Goal: Task Accomplishment & Management: Manage account settings

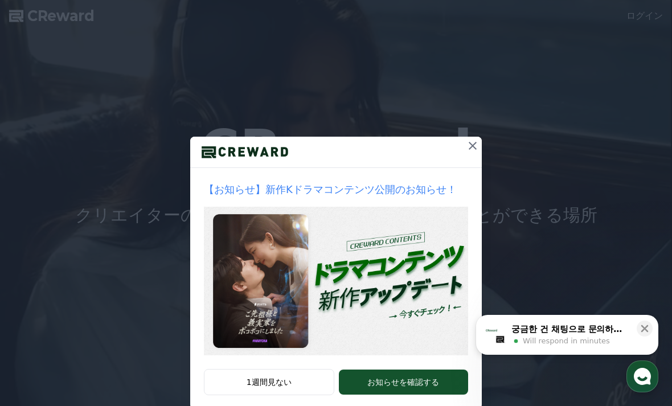
click at [455, 165] on div at bounding box center [336, 152] width 292 height 31
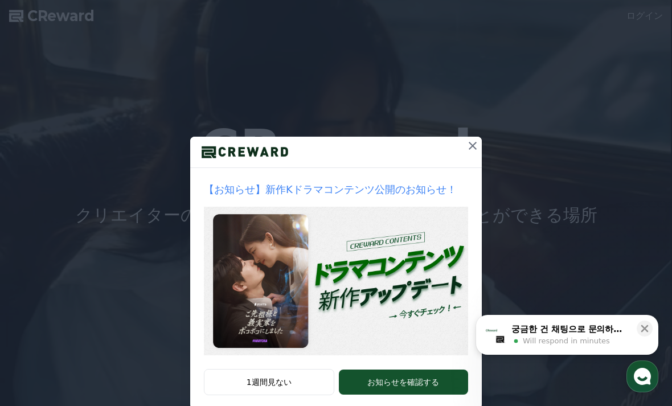
click at [471, 153] on button at bounding box center [473, 146] width 18 height 18
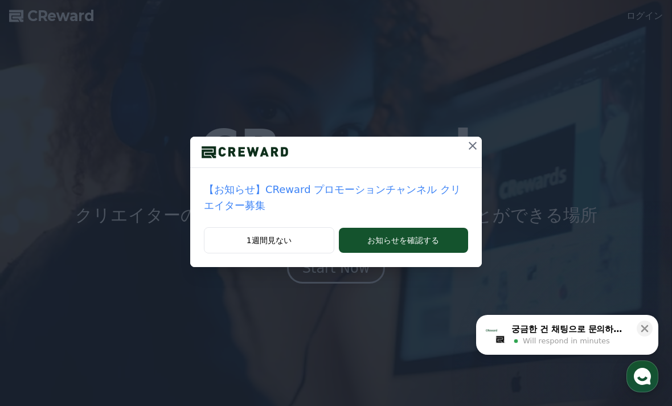
click at [475, 141] on icon at bounding box center [473, 146] width 14 height 14
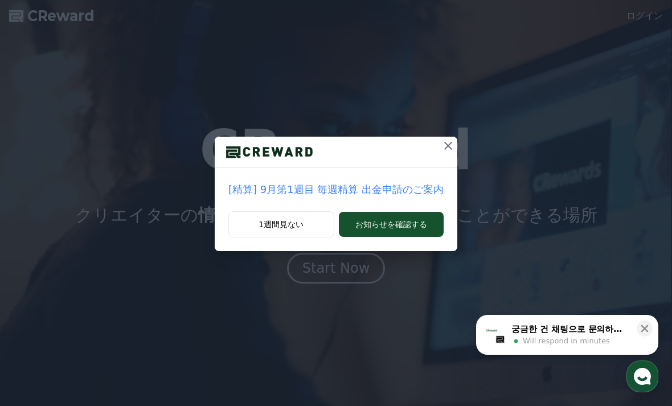
click at [442, 150] on icon at bounding box center [449, 146] width 14 height 14
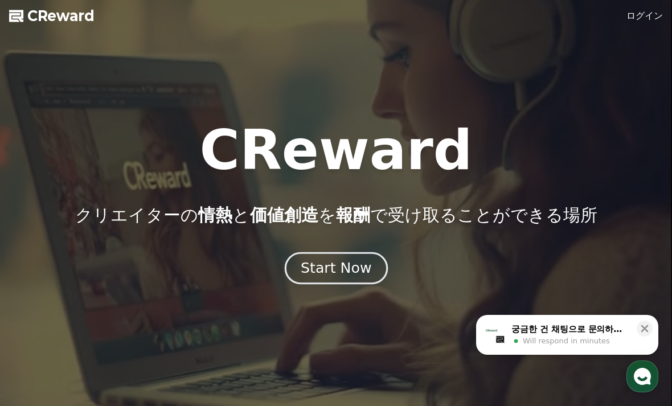
click at [360, 262] on div "Start Now" at bounding box center [336, 268] width 71 height 19
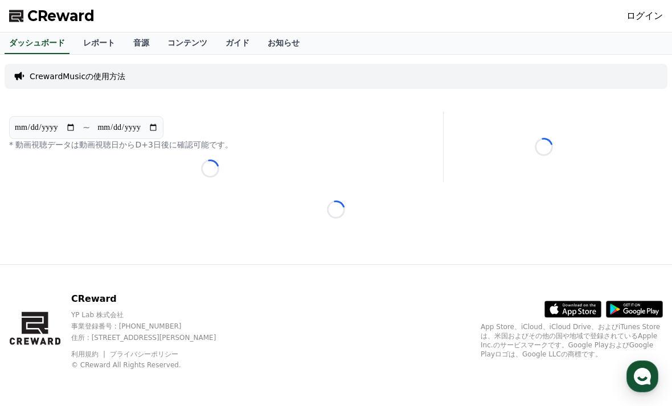
click at [639, 22] on link "ログイン" at bounding box center [645, 16] width 36 height 14
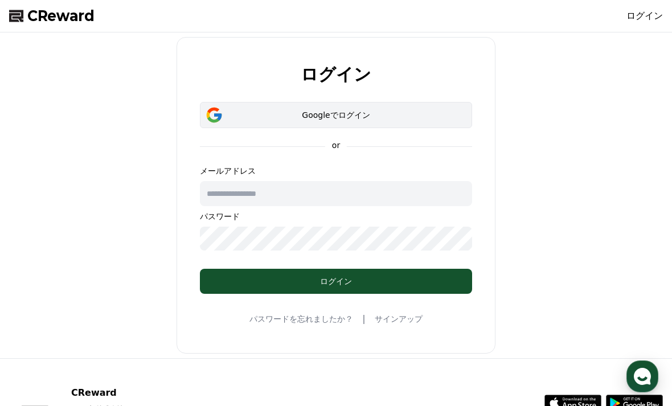
click at [365, 125] on button "Googleでログイン" at bounding box center [336, 115] width 272 height 26
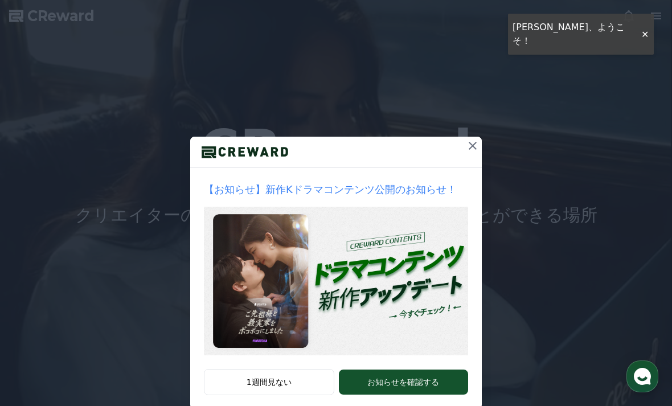
click at [470, 152] on icon at bounding box center [473, 146] width 14 height 14
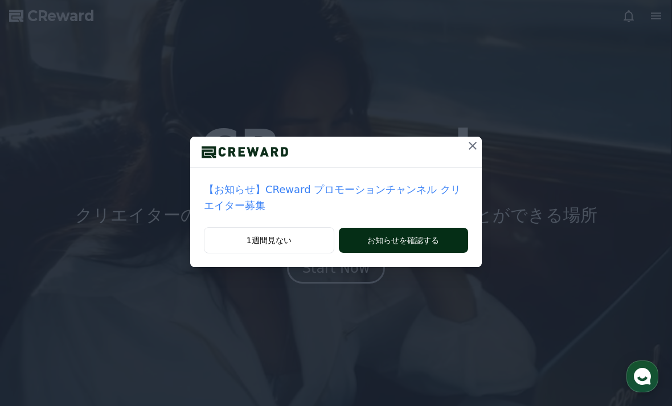
click at [351, 248] on button "お知らせを確認する" at bounding box center [403, 240] width 129 height 25
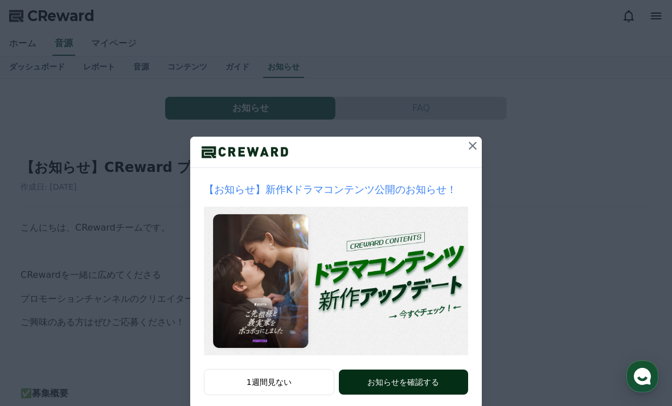
click at [381, 382] on button "お知らせを確認する" at bounding box center [403, 382] width 129 height 25
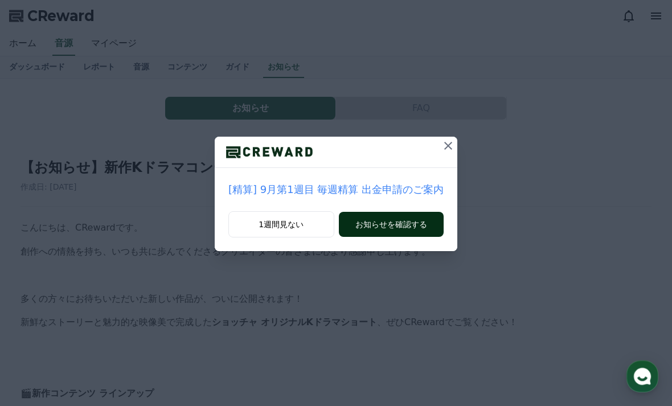
click at [366, 225] on button "お知らせを確認する" at bounding box center [391, 224] width 105 height 25
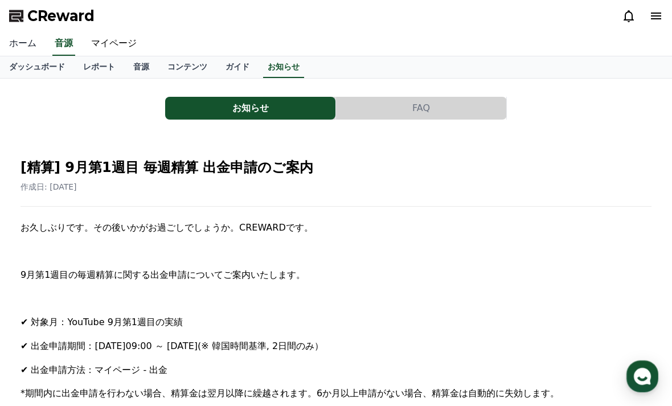
click at [31, 47] on link "ホーム" at bounding box center [23, 44] width 46 height 24
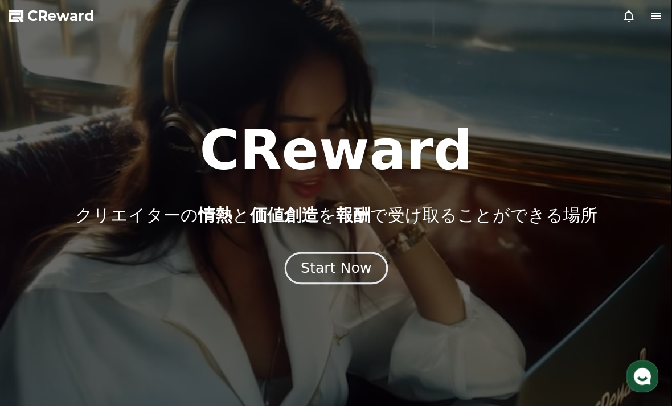
click at [305, 275] on div "Start Now" at bounding box center [336, 268] width 71 height 19
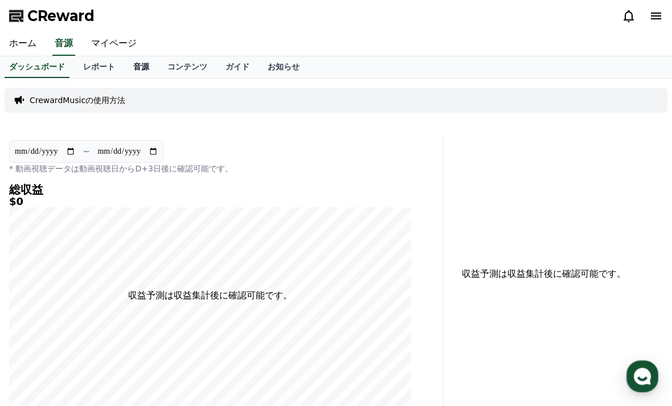
click at [128, 67] on link "音源" at bounding box center [141, 67] width 34 height 22
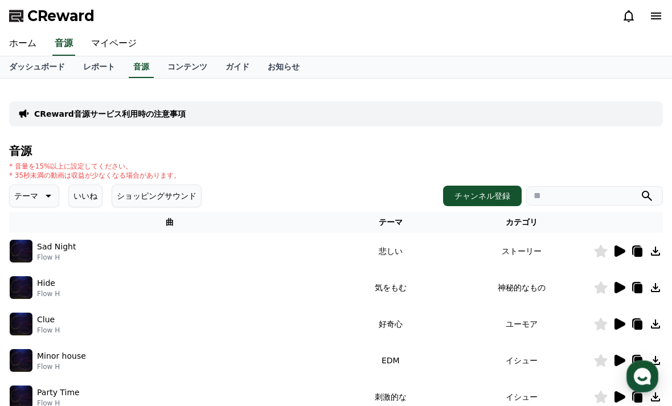
click at [145, 247] on div "Sad Night Flow H" at bounding box center [170, 251] width 321 height 23
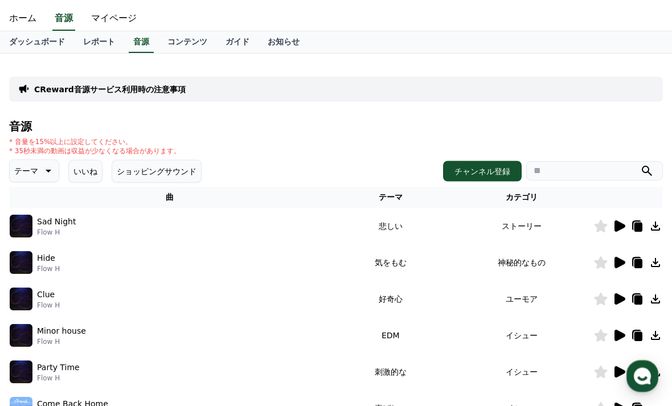
scroll to position [25, 0]
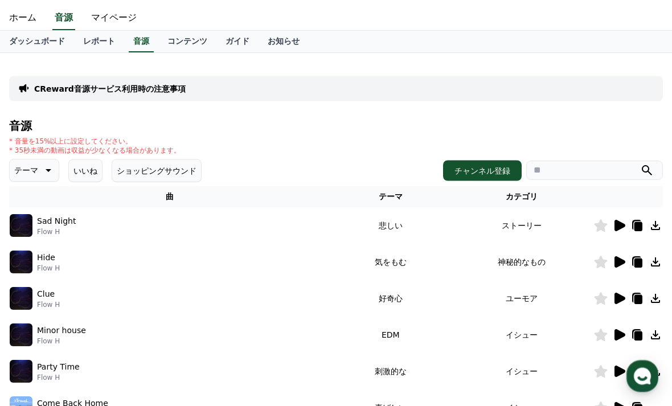
click at [353, 218] on td "悲しい" at bounding box center [391, 226] width 120 height 36
click at [328, 226] on div "Sad Night Flow H" at bounding box center [170, 226] width 321 height 23
click at [42, 229] on p "Flow H" at bounding box center [56, 232] width 39 height 9
click at [615, 230] on icon at bounding box center [620, 226] width 11 height 11
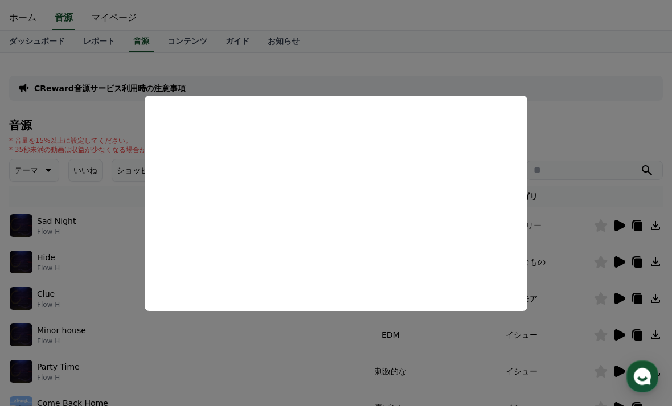
click at [572, 154] on button "close modal" at bounding box center [336, 203] width 672 height 406
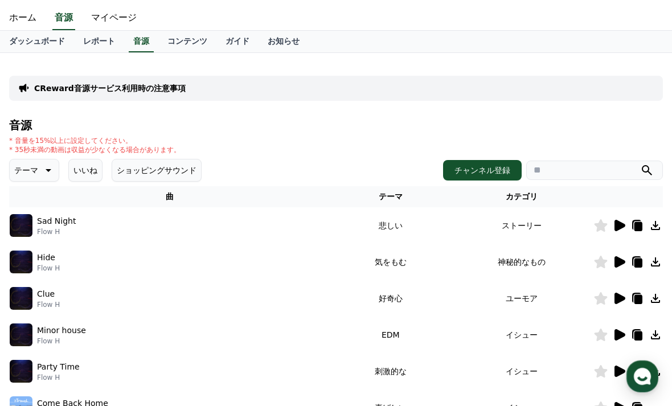
click at [623, 267] on icon at bounding box center [620, 262] width 14 height 14
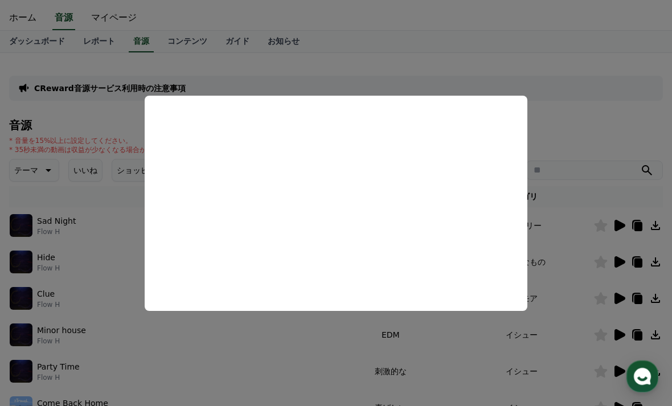
click at [556, 216] on button "close modal" at bounding box center [336, 203] width 672 height 406
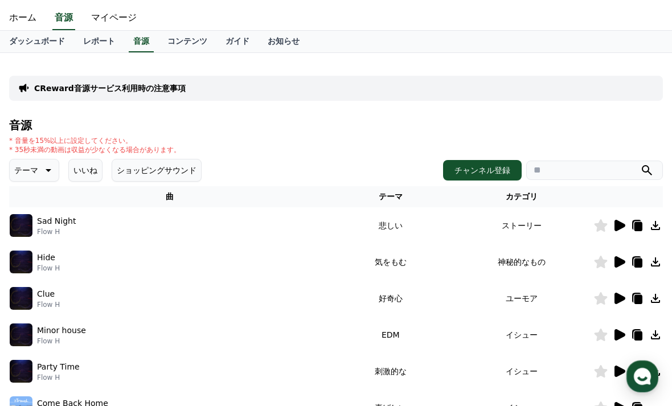
click at [619, 292] on icon at bounding box center [620, 299] width 14 height 14
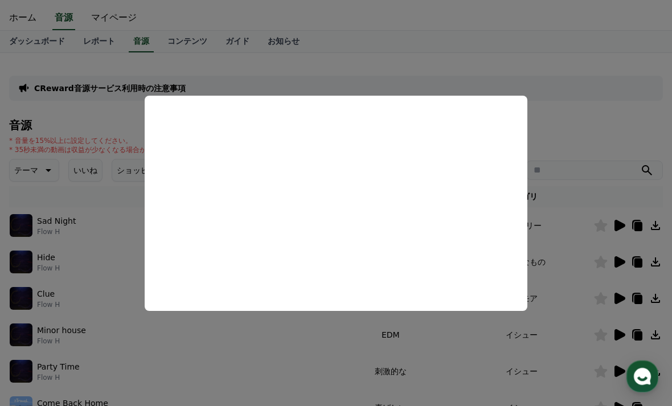
click at [598, 305] on button "close modal" at bounding box center [336, 203] width 672 height 406
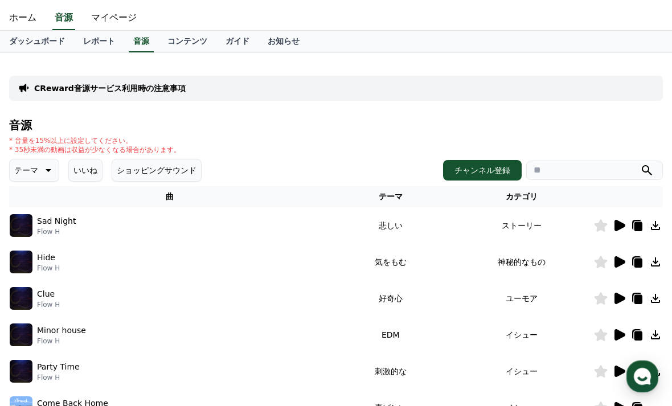
click at [621, 342] on td at bounding box center [629, 335] width 70 height 36
click at [616, 335] on icon at bounding box center [620, 334] width 11 height 11
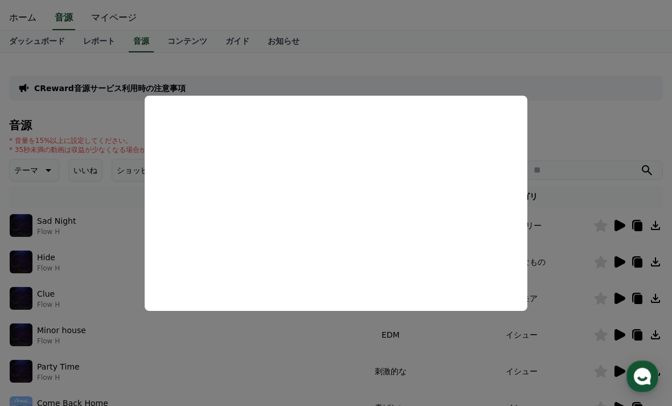
click at [589, 262] on button "close modal" at bounding box center [336, 203] width 672 height 406
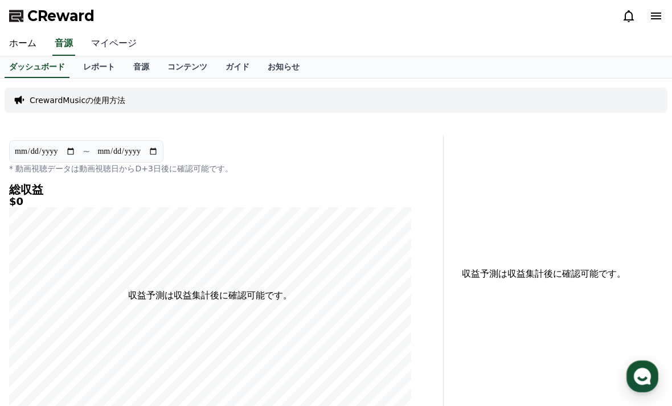
click at [107, 45] on link "マイページ" at bounding box center [114, 44] width 64 height 24
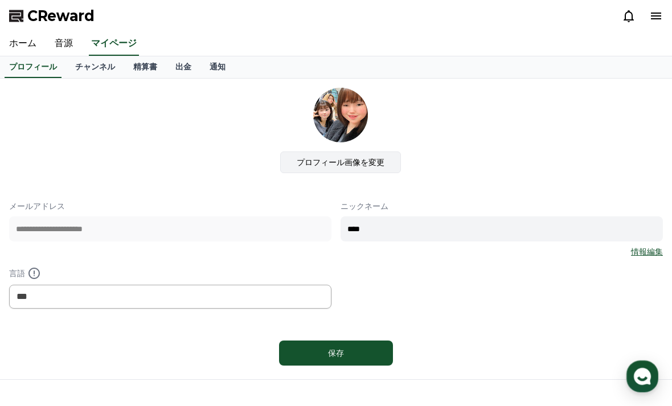
click at [376, 170] on label "プロフィール画像を変更" at bounding box center [340, 163] width 121 height 22
click at [0, 0] on input "プロフィール画像を変更" at bounding box center [0, 0] width 0 height 0
click at [84, 70] on link "チャンネル" at bounding box center [95, 67] width 58 height 22
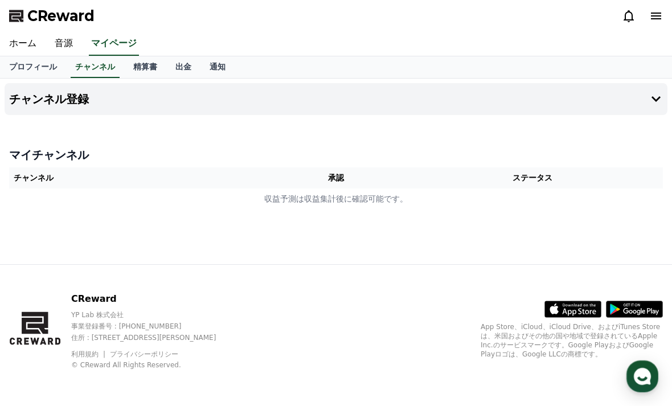
click at [153, 162] on h4 "マイチャンネル" at bounding box center [336, 155] width 654 height 16
click at [159, 176] on th "チャンネル" at bounding box center [139, 178] width 260 height 21
click at [650, 95] on icon at bounding box center [657, 99] width 14 height 14
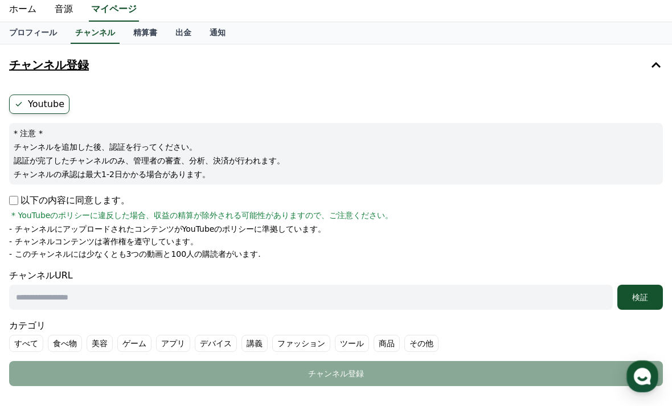
scroll to position [40, 0]
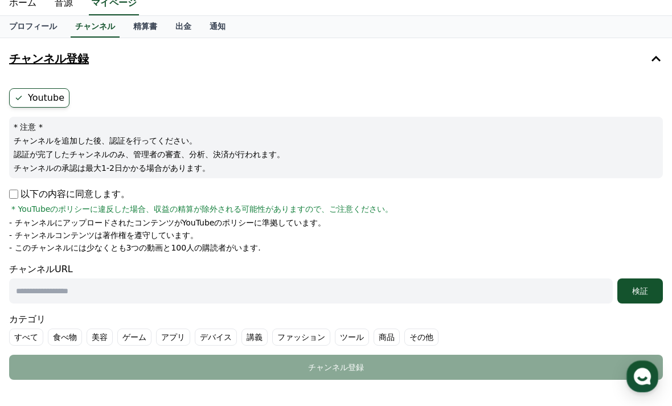
click at [25, 298] on input "text" at bounding box center [311, 291] width 604 height 25
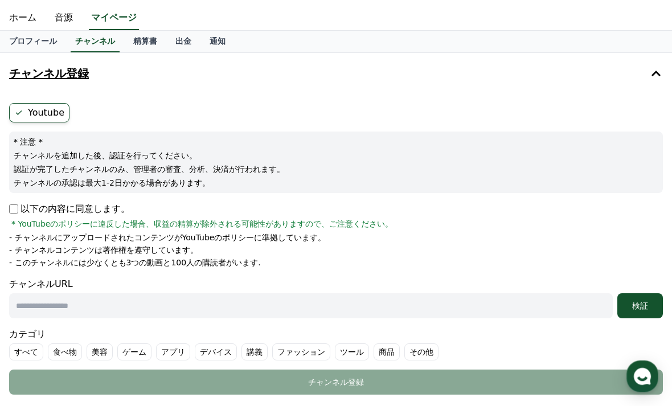
click at [22, 304] on input "text" at bounding box center [311, 305] width 604 height 25
paste input "**********"
type input "**********"
click at [649, 311] on div "検証" at bounding box center [640, 305] width 36 height 11
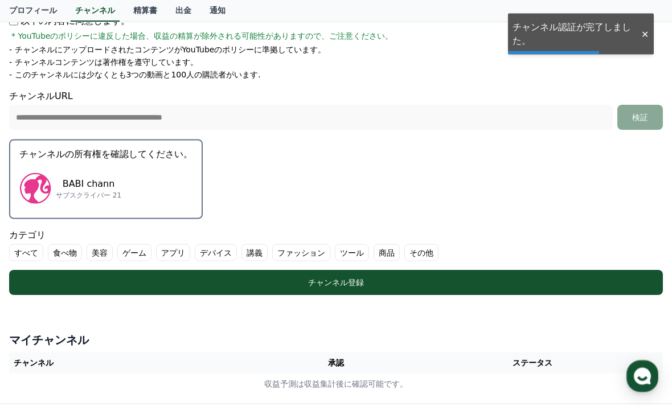
scroll to position [219, 0]
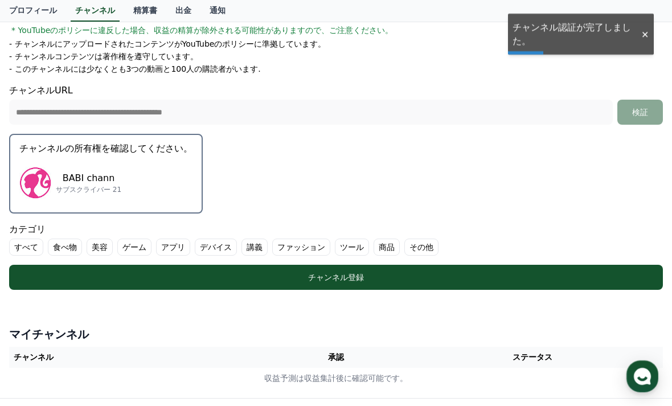
click at [47, 172] on img "button" at bounding box center [35, 183] width 32 height 32
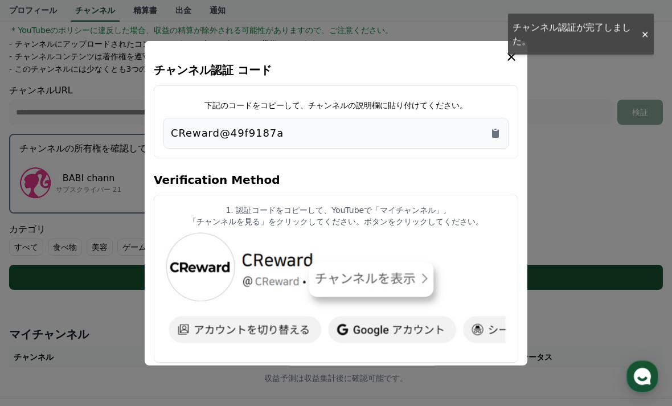
click at [606, 269] on button "close modal" at bounding box center [336, 203] width 672 height 406
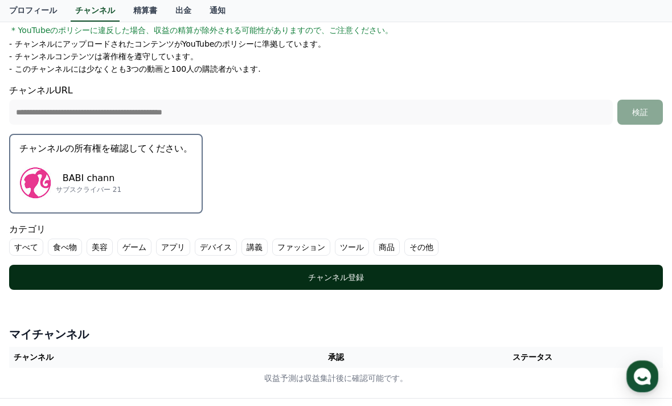
click at [619, 272] on div "チャンネル登録" at bounding box center [336, 277] width 609 height 11
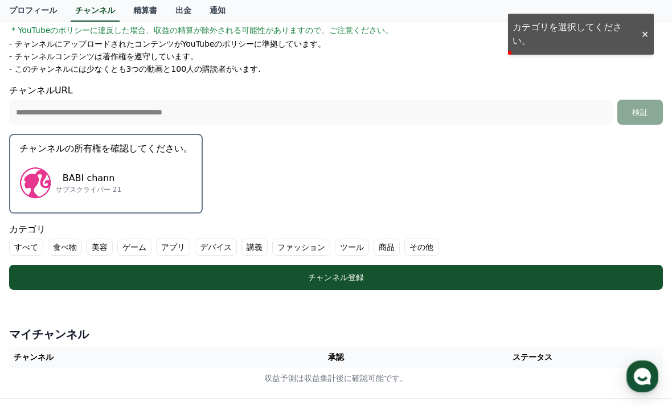
click at [28, 248] on label "すべて" at bounding box center [26, 247] width 34 height 17
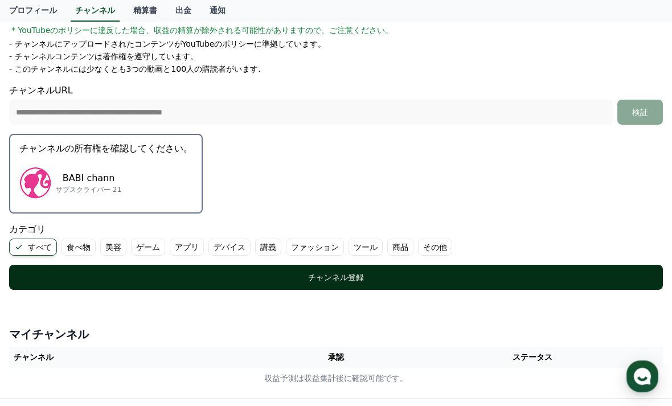
click at [47, 288] on button "チャンネル登録" at bounding box center [336, 277] width 654 height 25
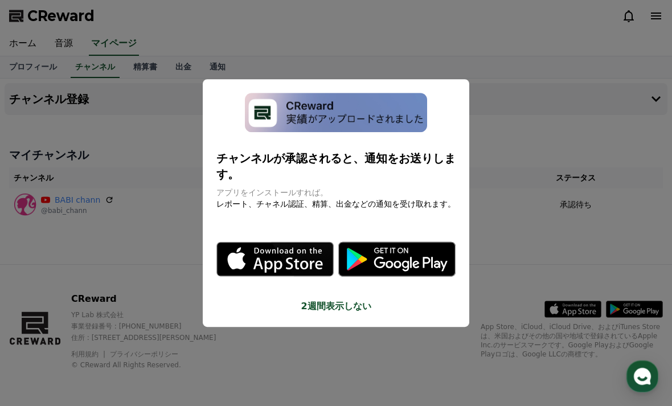
click at [296, 286] on button "close modal" at bounding box center [336, 203] width 672 height 406
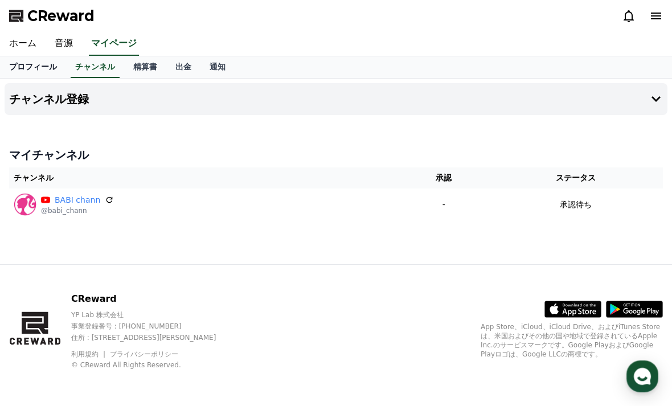
click at [34, 71] on link "プロフィール" at bounding box center [33, 67] width 66 height 22
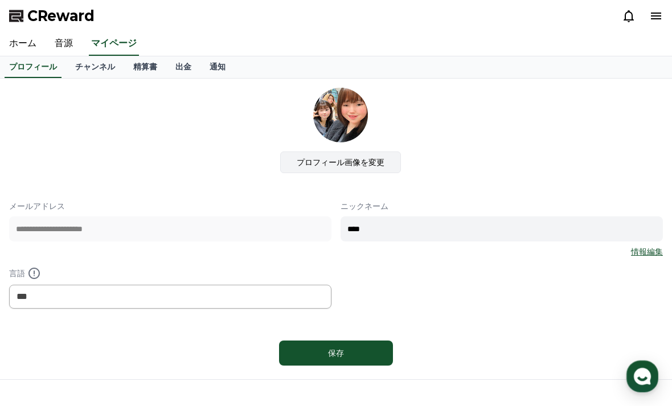
click at [304, 164] on label "プロフィール画像を変更" at bounding box center [340, 163] width 121 height 22
click at [0, 0] on input "プロフィール画像を変更" at bounding box center [0, 0] width 0 height 0
click at [319, 166] on label "プロフィール画像を変更" at bounding box center [340, 163] width 121 height 22
click at [0, 0] on input "プロフィール画像を変更" at bounding box center [0, 0] width 0 height 0
click at [77, 67] on link "チャンネル" at bounding box center [95, 67] width 58 height 22
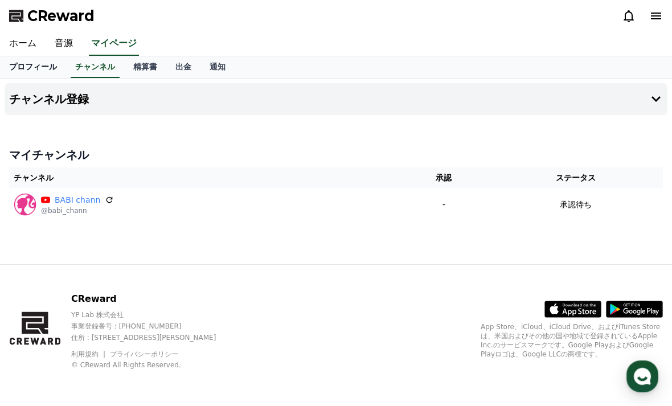
click at [25, 72] on link "プロフィール" at bounding box center [33, 67] width 66 height 22
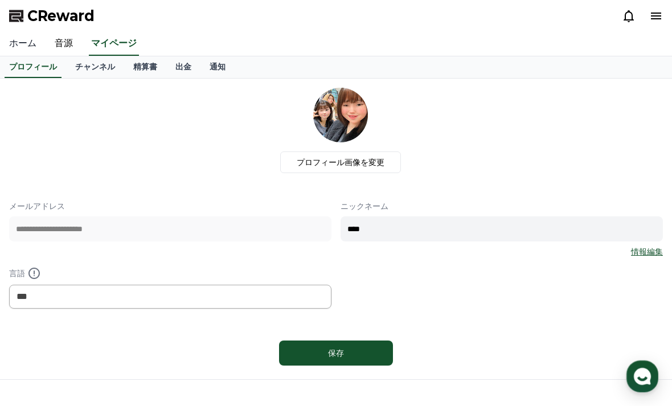
click at [17, 48] on link "ホーム" at bounding box center [23, 44] width 46 height 24
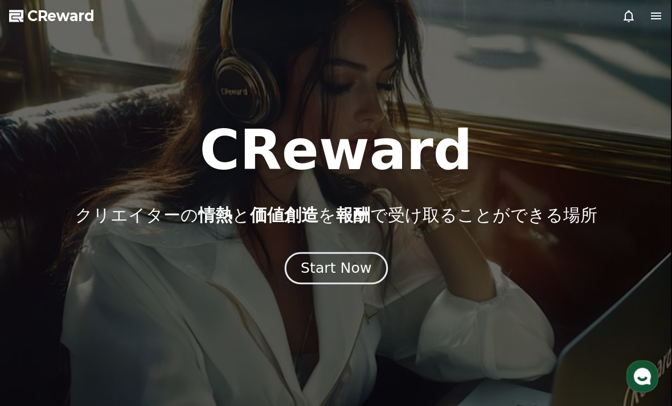
click at [357, 271] on div "Start Now" at bounding box center [336, 268] width 71 height 19
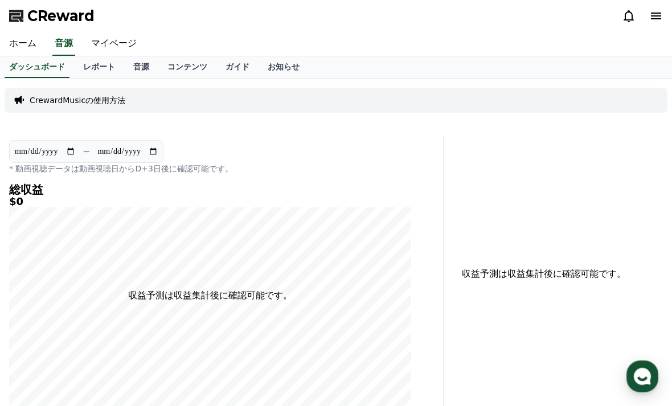
click at [656, 19] on icon at bounding box center [656, 16] width 10 height 7
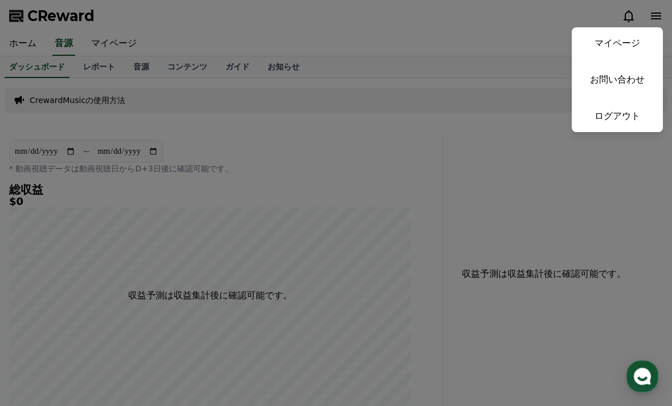
click at [612, 277] on button "close" at bounding box center [336, 203] width 672 height 406
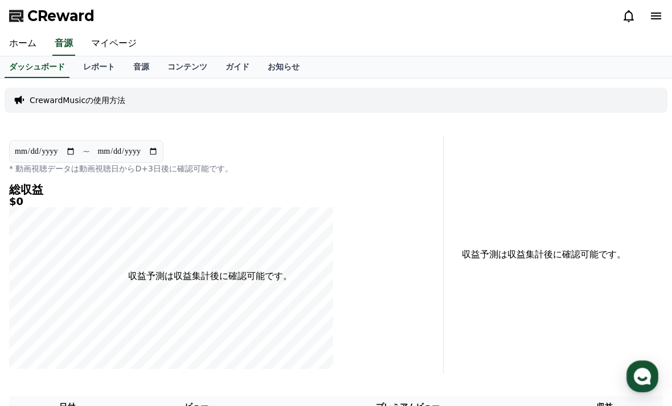
click at [654, 19] on icon at bounding box center [656, 16] width 10 height 7
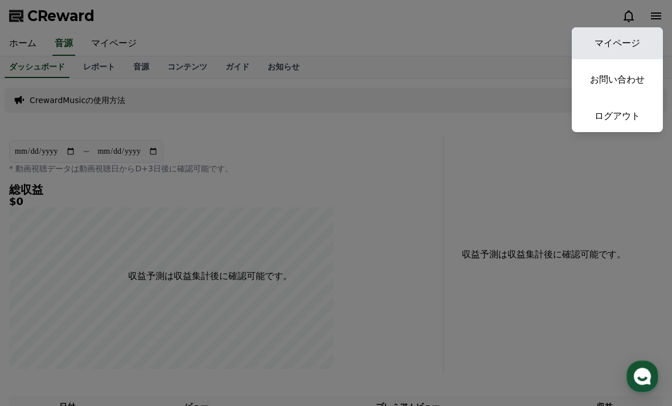
click at [638, 51] on link "マイページ" at bounding box center [617, 43] width 91 height 32
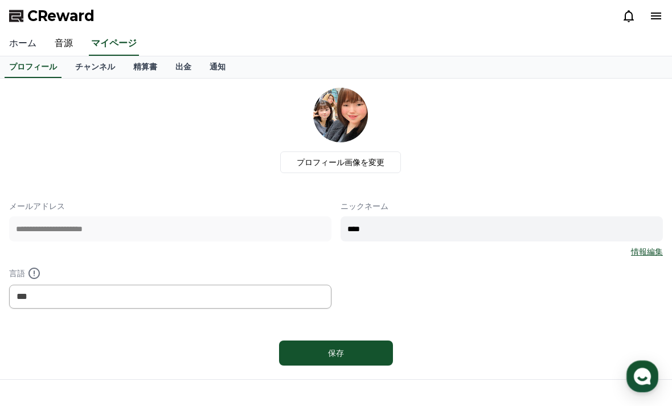
click at [20, 46] on link "ホーム" at bounding box center [23, 44] width 46 height 24
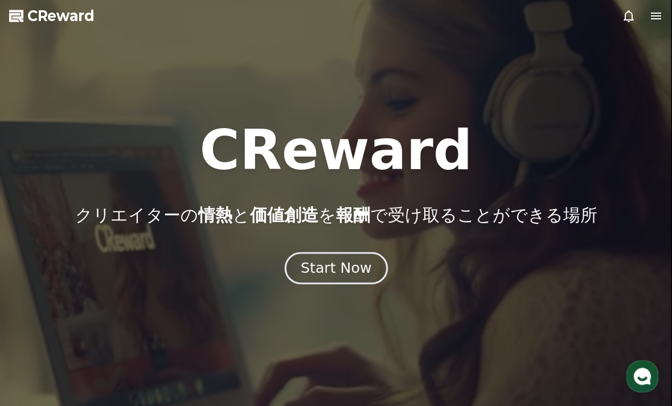
click at [309, 270] on div "Start Now" at bounding box center [336, 268] width 71 height 19
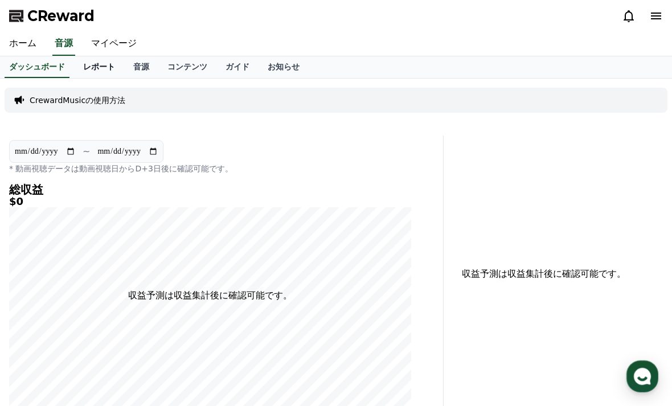
click at [95, 72] on link "レポート" at bounding box center [99, 67] width 50 height 22
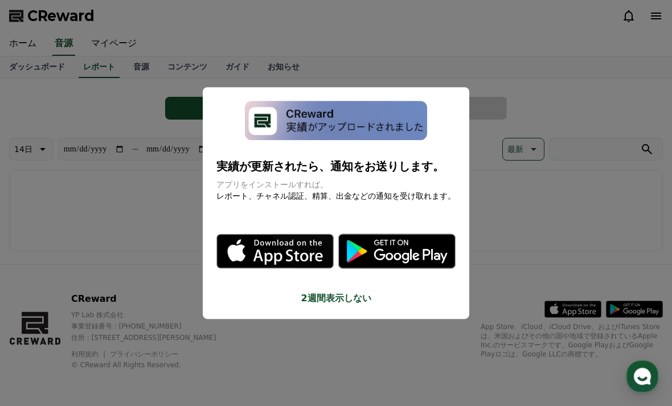
click at [141, 75] on button "close modal" at bounding box center [336, 203] width 672 height 406
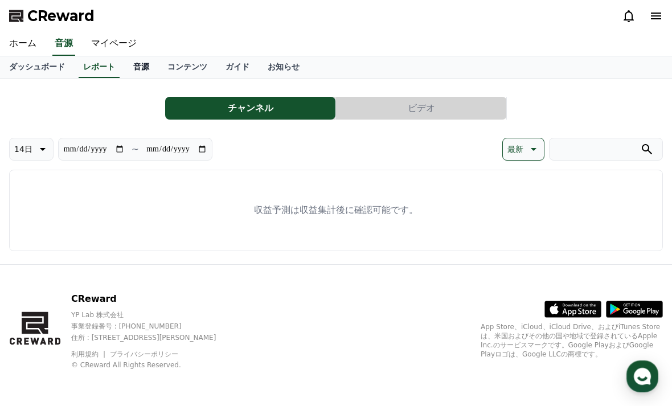
click at [141, 72] on link "音源" at bounding box center [141, 67] width 34 height 22
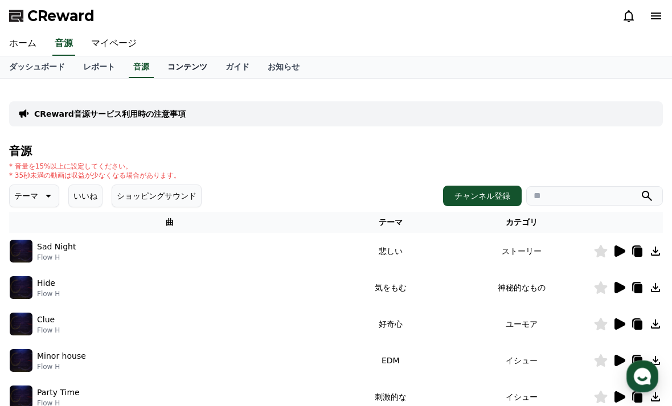
click at [181, 71] on link "コンテンツ" at bounding box center [187, 67] width 58 height 22
click at [227, 65] on link "ガイド" at bounding box center [238, 67] width 42 height 22
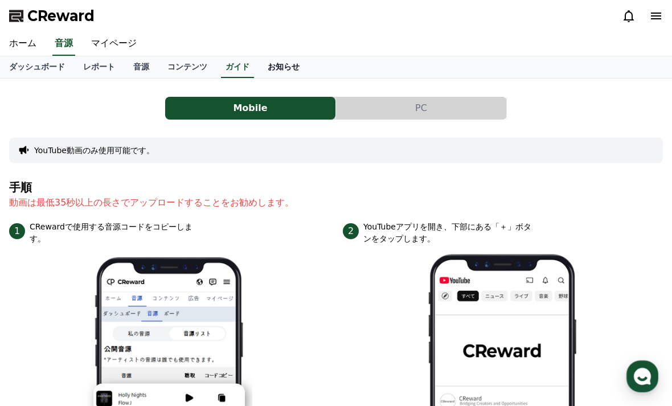
click at [270, 74] on link "お知らせ" at bounding box center [284, 67] width 50 height 22
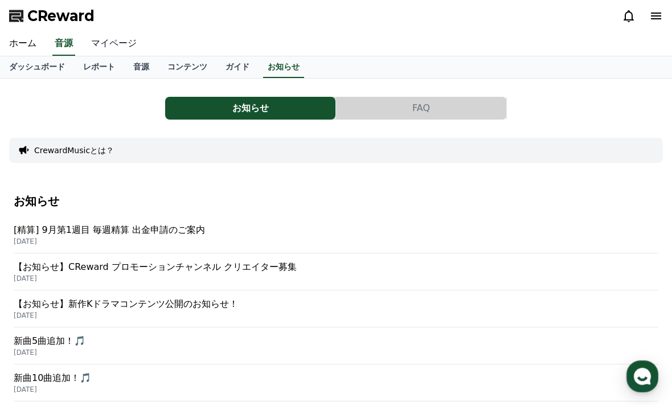
click at [106, 48] on link "マイページ" at bounding box center [114, 44] width 64 height 24
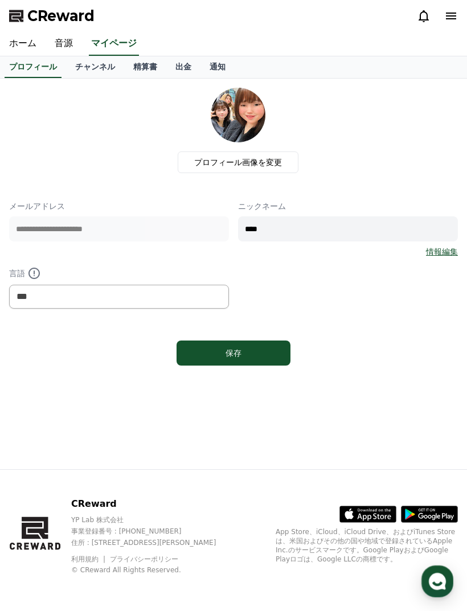
click at [456, 20] on icon at bounding box center [451, 16] width 14 height 14
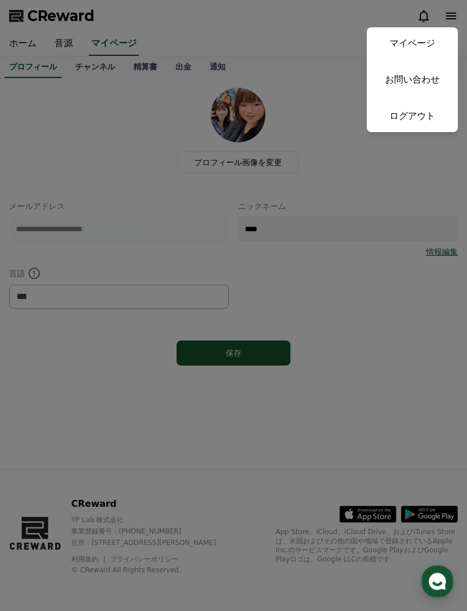
click at [402, 246] on button "close" at bounding box center [233, 305] width 467 height 611
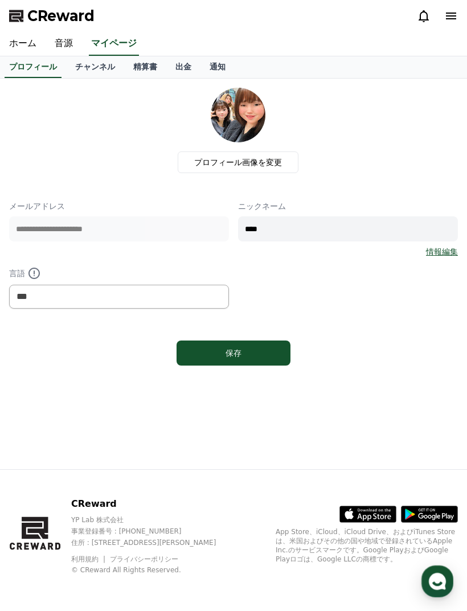
click at [35, 22] on span "CReward" at bounding box center [60, 16] width 67 height 18
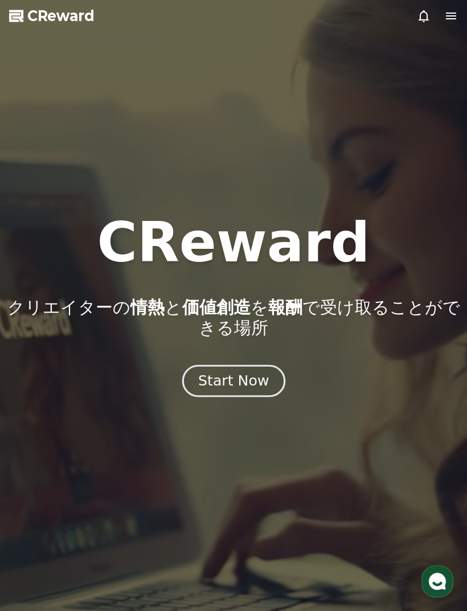
click at [261, 393] on button "Start Now" at bounding box center [233, 381] width 103 height 32
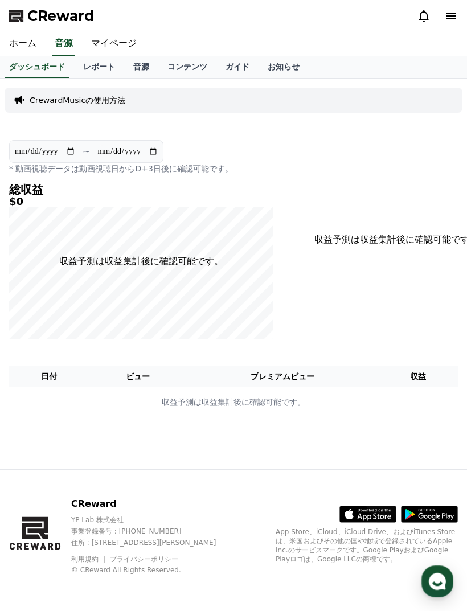
click at [373, 406] on icon at bounding box center [368, 514] width 56 height 16
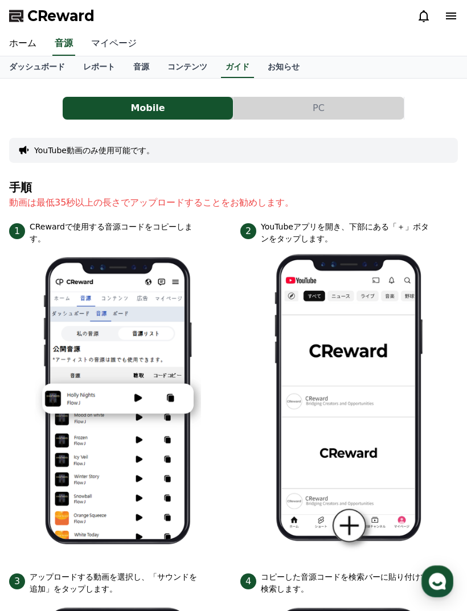
click at [116, 50] on link "マイページ" at bounding box center [114, 44] width 64 height 24
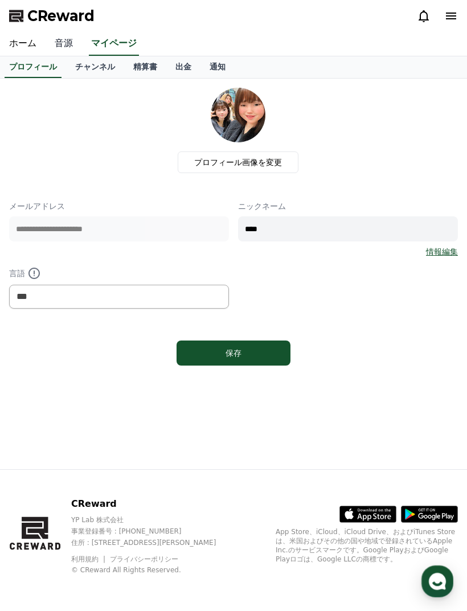
click at [66, 34] on link "音源" at bounding box center [64, 44] width 36 height 24
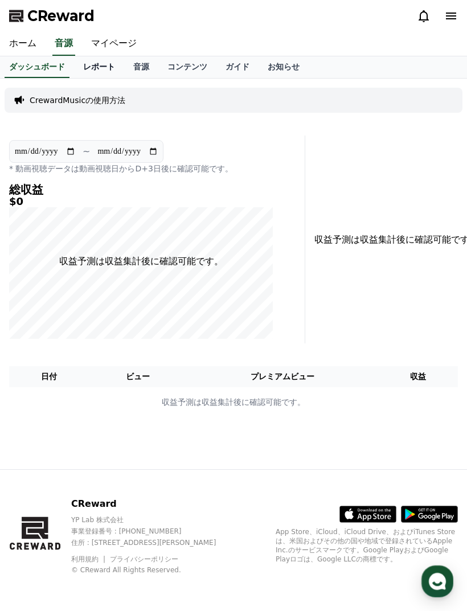
click at [95, 71] on link "レポート" at bounding box center [99, 67] width 50 height 22
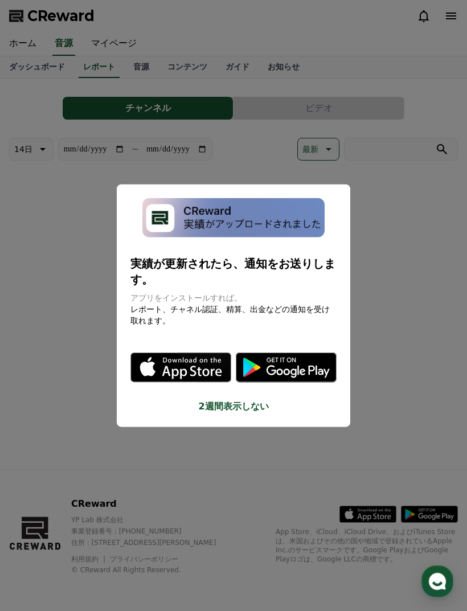
click at [154, 84] on button "close modal" at bounding box center [233, 305] width 467 height 611
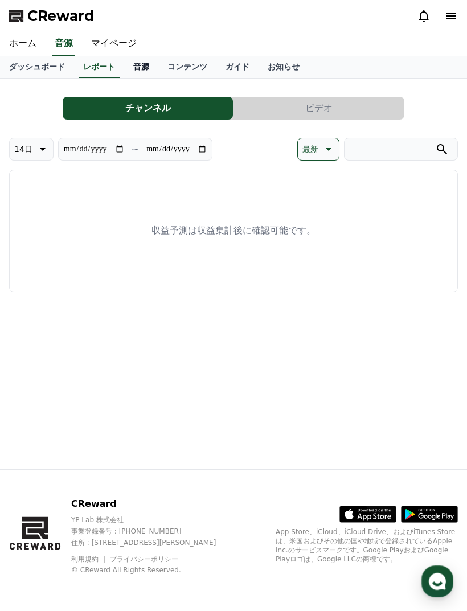
click at [148, 71] on link "音源" at bounding box center [141, 67] width 34 height 22
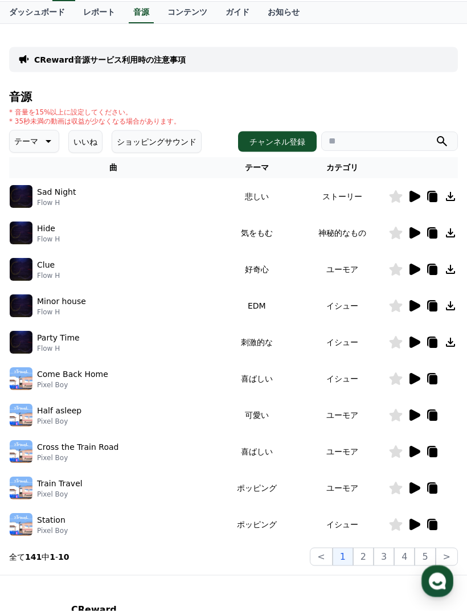
click at [416, 385] on icon at bounding box center [414, 380] width 14 height 14
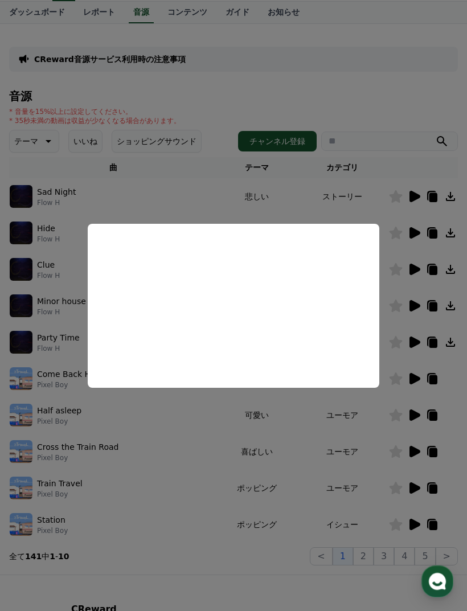
click at [417, 250] on button "close modal" at bounding box center [233, 305] width 467 height 611
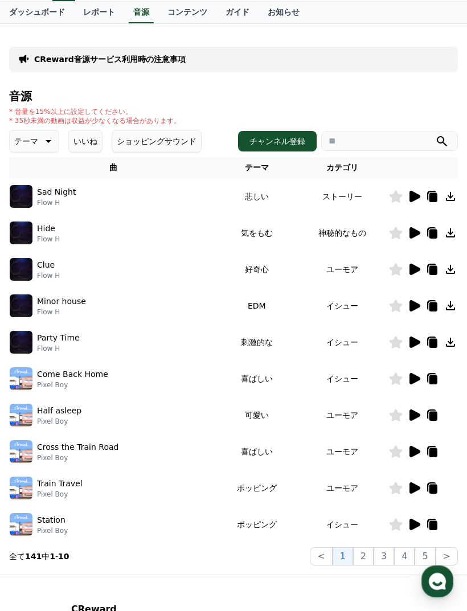
click at [418, 349] on icon at bounding box center [414, 343] width 14 height 14
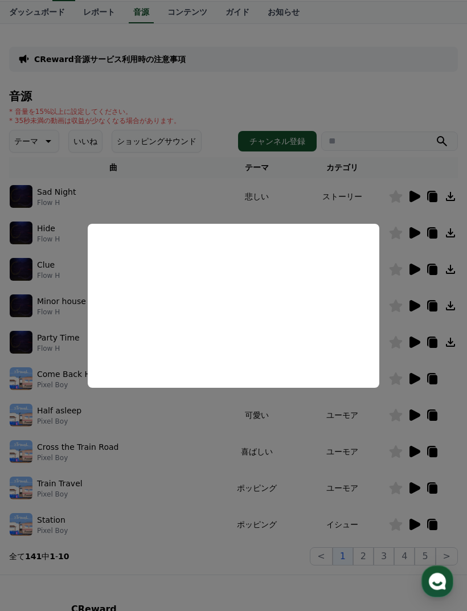
click at [440, 394] on button "close modal" at bounding box center [233, 305] width 467 height 611
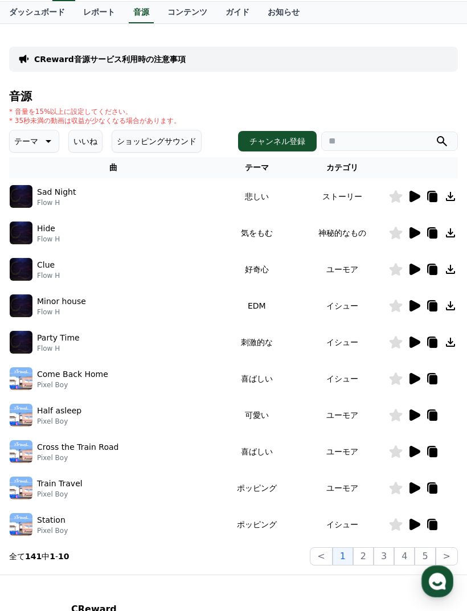
click at [414, 406] on icon at bounding box center [415, 451] width 11 height 11
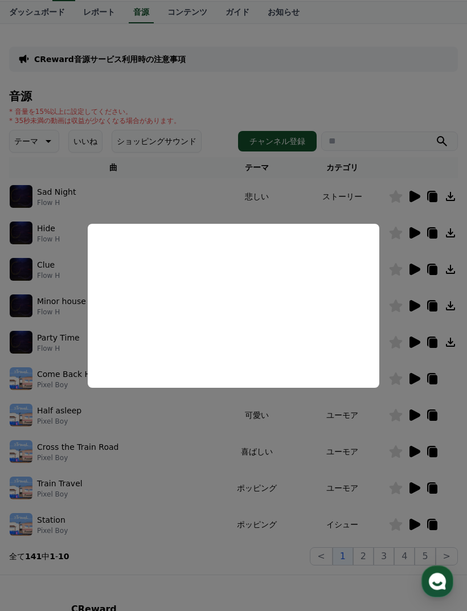
click at [384, 406] on button "close modal" at bounding box center [233, 305] width 467 height 611
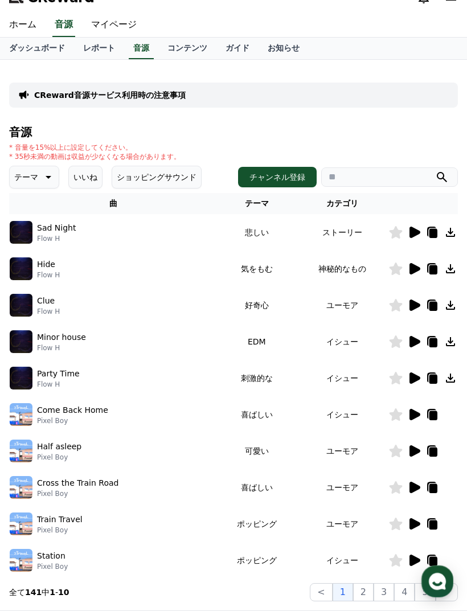
scroll to position [0, 0]
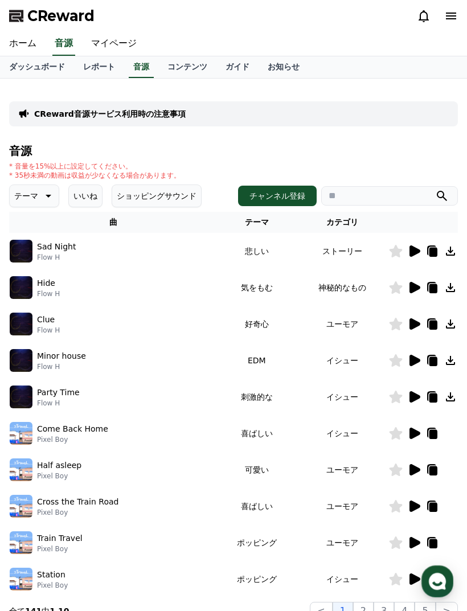
click at [378, 200] on input "search" at bounding box center [389, 195] width 137 height 19
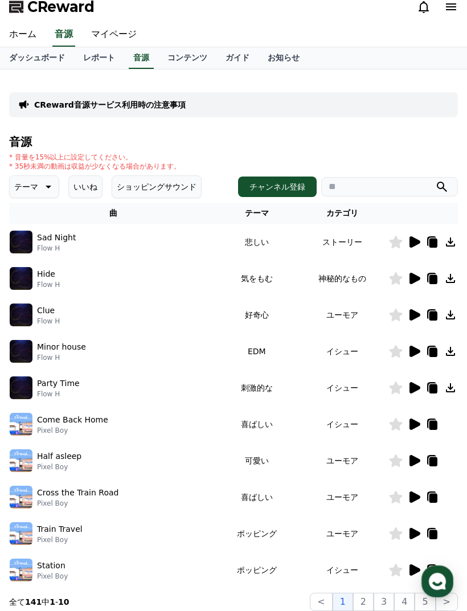
scroll to position [12, 0]
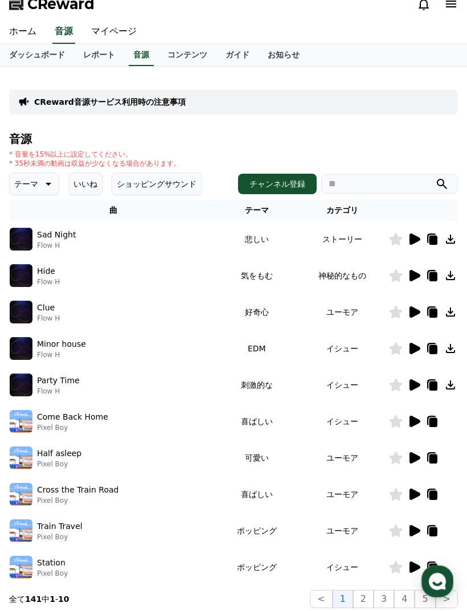
click at [85, 190] on button "いいね" at bounding box center [85, 184] width 34 height 23
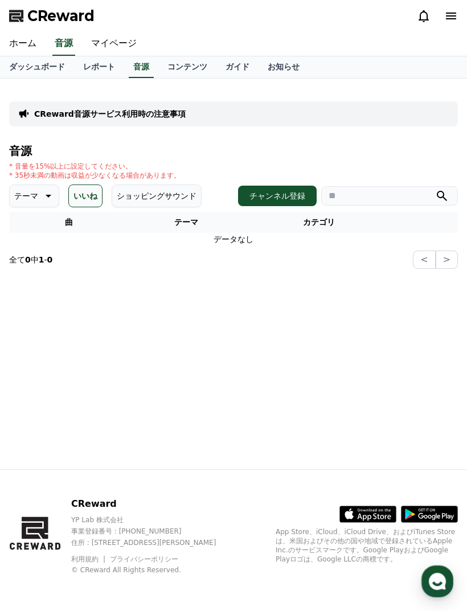
click at [46, 193] on icon at bounding box center [47, 196] width 14 height 14
click at [44, 261] on div "全て 空想 好奇心 暗い 明るい ポッピング 刺激的な 反転 [PERSON_NAME]な 劇的な 喜ばしい 気分 EDM 溝 悲しい 穏やかな 可愛い 感動…" at bounding box center [35, 508] width 49 height 588
click at [45, 259] on div "全て 空想 好奇心 暗い 明るい ポッピング 刺激的な 反転 [PERSON_NAME]な 劇的な 喜ばしい 気分 EDM 溝 悲しい 穏やかな 可愛い 感動…" at bounding box center [35, 508] width 49 height 588
click at [34, 252] on button "空想" at bounding box center [23, 255] width 25 height 25
click at [81, 202] on button "いいね" at bounding box center [77, 196] width 34 height 23
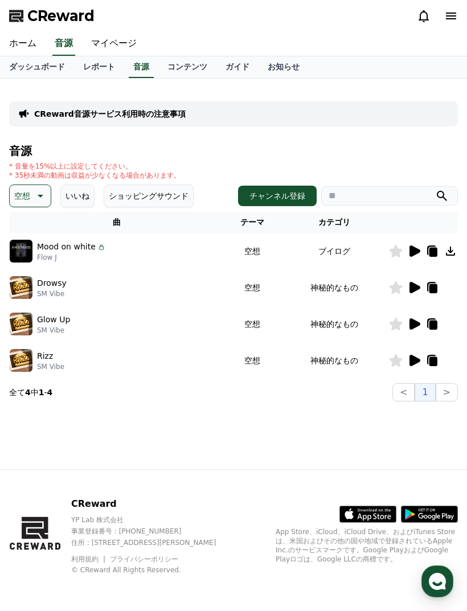
click at [415, 256] on icon at bounding box center [414, 251] width 14 height 14
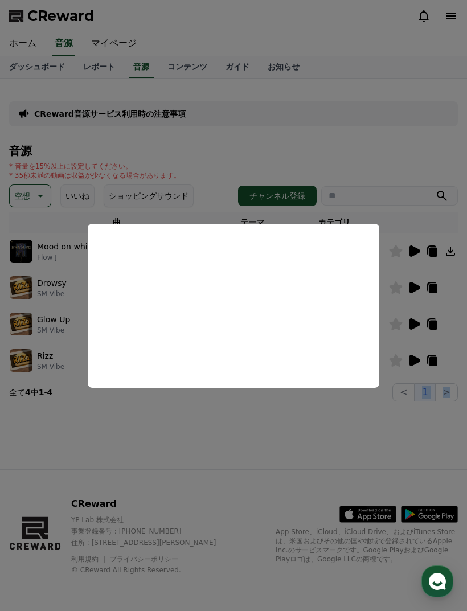
click at [424, 352] on button "close modal" at bounding box center [233, 305] width 467 height 611
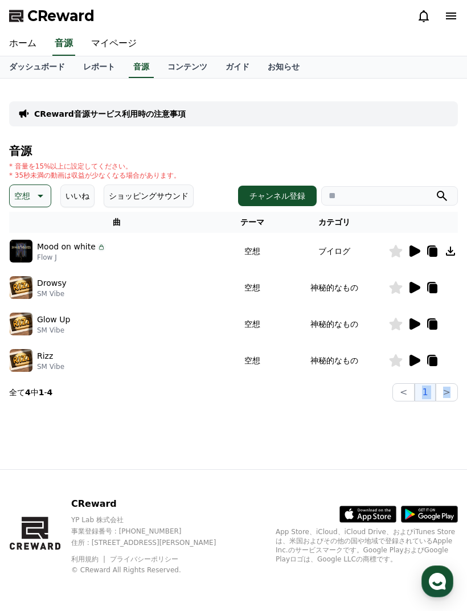
click at [411, 293] on icon at bounding box center [415, 287] width 11 height 11
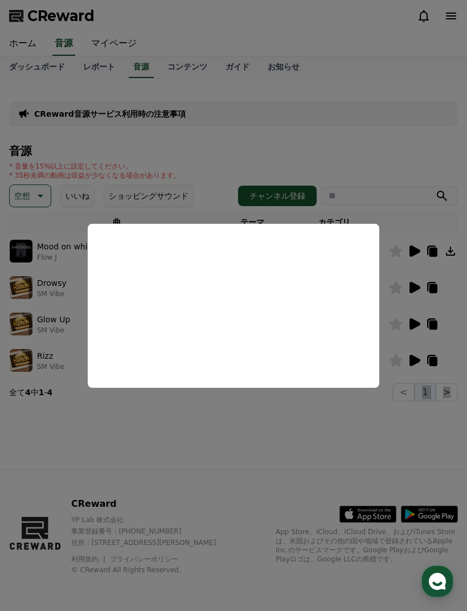
click at [432, 357] on button "close modal" at bounding box center [233, 305] width 467 height 611
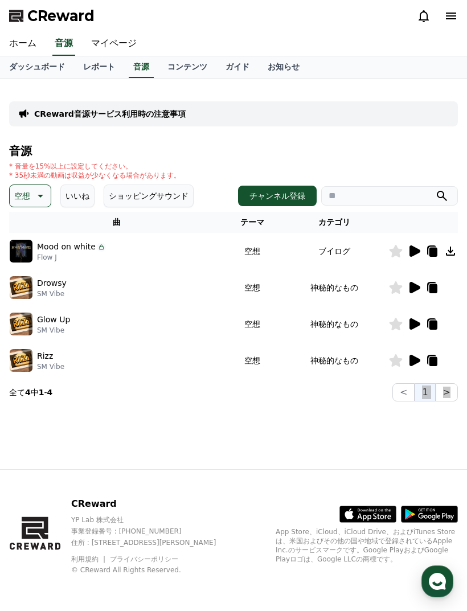
click at [413, 326] on icon at bounding box center [415, 324] width 11 height 11
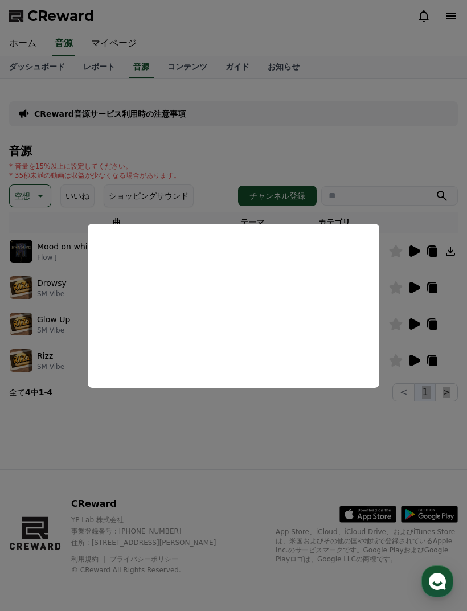
click at [418, 384] on button "close modal" at bounding box center [233, 305] width 467 height 611
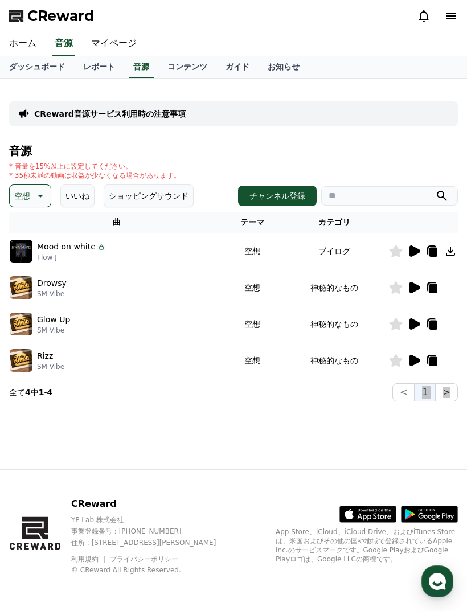
click at [417, 362] on icon at bounding box center [415, 360] width 11 height 11
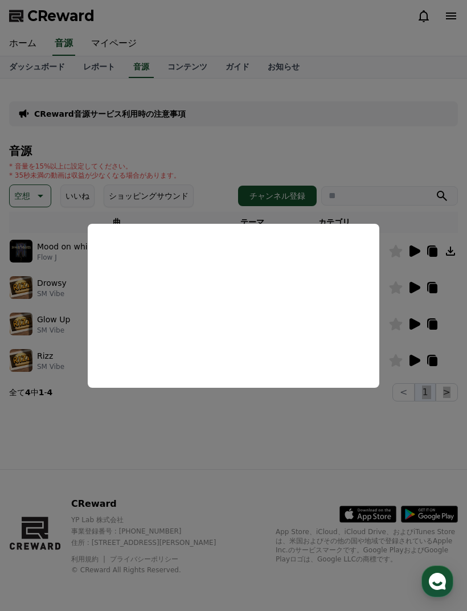
click at [430, 381] on button "close modal" at bounding box center [233, 305] width 467 height 611
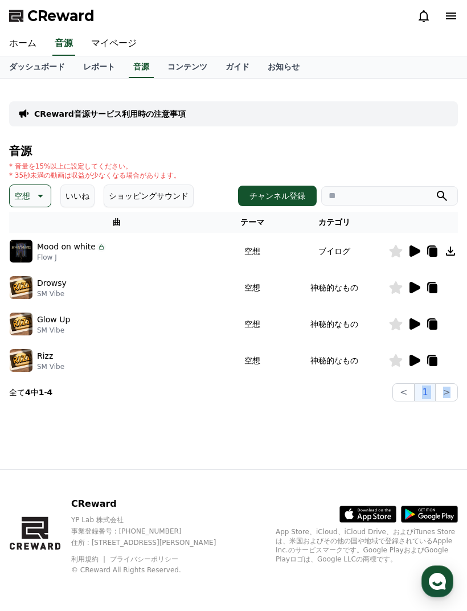
click at [438, 362] on icon at bounding box center [434, 361] width 8 height 9
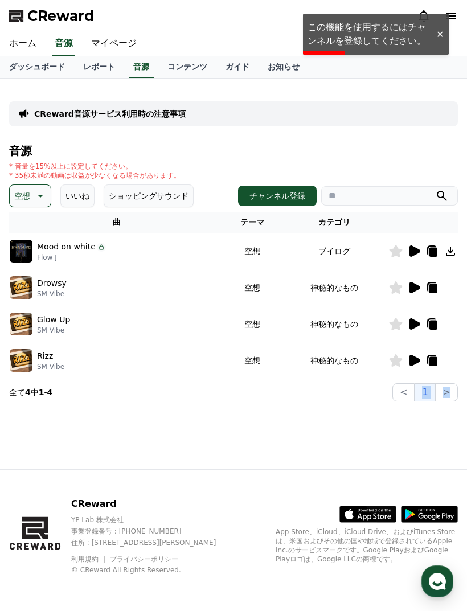
click at [347, 37] on div "ホーム 音源 マイページ" at bounding box center [233, 44] width 467 height 24
click at [389, 44] on div "ホーム 音源 マイページ" at bounding box center [233, 44] width 467 height 24
click at [403, 44] on div "ホーム 音源 マイページ" at bounding box center [233, 44] width 467 height 24
click at [382, 42] on div "ホーム 音源 マイページ" at bounding box center [233, 44] width 467 height 24
click at [382, 43] on div "ホーム 音源 マイページ" at bounding box center [233, 44] width 467 height 24
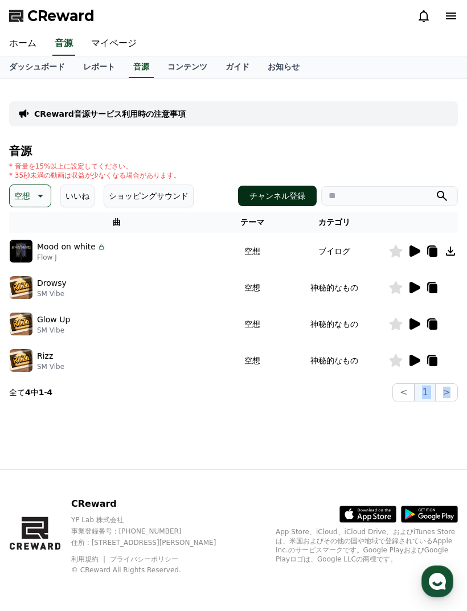
click at [290, 202] on button "チャンネル登録" at bounding box center [277, 196] width 79 height 21
